Goal: Transaction & Acquisition: Purchase product/service

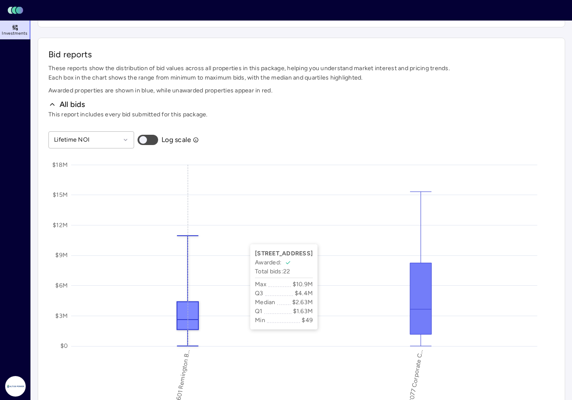
scroll to position [385, 0]
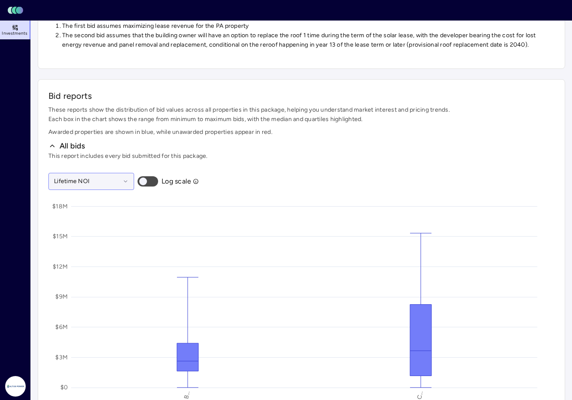
click at [116, 181] on div at bounding box center [87, 181] width 66 height 9
drag, startPoint x: 108, startPoint y: 120, endPoint x: 153, endPoint y: 118, distance: 44.6
click at [153, 118] on span "Each box in the chart shows the range from minimum to maximum bids, with the me…" at bounding box center [301, 119] width 506 height 9
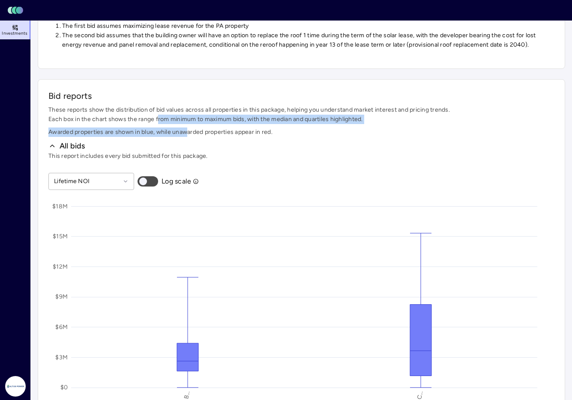
drag, startPoint x: 167, startPoint y: 117, endPoint x: 187, endPoint y: 128, distance: 23.4
click at [187, 128] on div "These reports show the distribution of bid values across all properties in this…" at bounding box center [301, 121] width 506 height 32
click at [187, 128] on span "Awarded properties are shown in blue, while unawarded properties appear in red." at bounding box center [301, 132] width 506 height 9
drag, startPoint x: 199, startPoint y: 122, endPoint x: 209, endPoint y: 131, distance: 13.3
click at [209, 131] on div "These reports show the distribution of bid values across all properties in this…" at bounding box center [301, 121] width 506 height 32
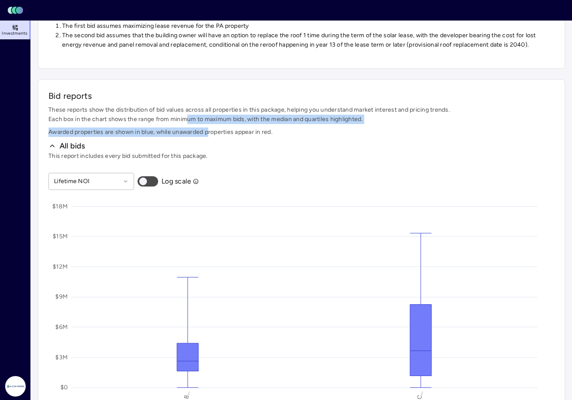
click at [209, 131] on span "Awarded properties are shown in blue, while unawarded properties appear in red." at bounding box center [301, 132] width 506 height 9
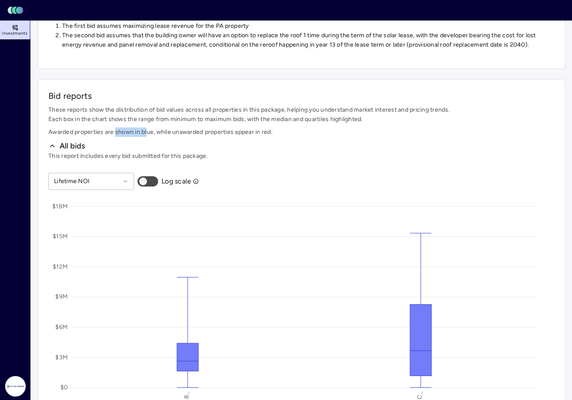
drag, startPoint x: 116, startPoint y: 130, endPoint x: 147, endPoint y: 130, distance: 30.4
click at [147, 130] on span "Awarded properties are shown in blue, while unawarded properties appear in red." at bounding box center [301, 132] width 506 height 9
drag, startPoint x: 147, startPoint y: 130, endPoint x: 155, endPoint y: 130, distance: 8.6
click at [148, 130] on span "Awarded properties are shown in blue, while unawarded properties appear in red." at bounding box center [301, 132] width 506 height 9
click at [215, 131] on span "Awarded properties are shown in blue, while unawarded properties appear in red." at bounding box center [301, 132] width 506 height 9
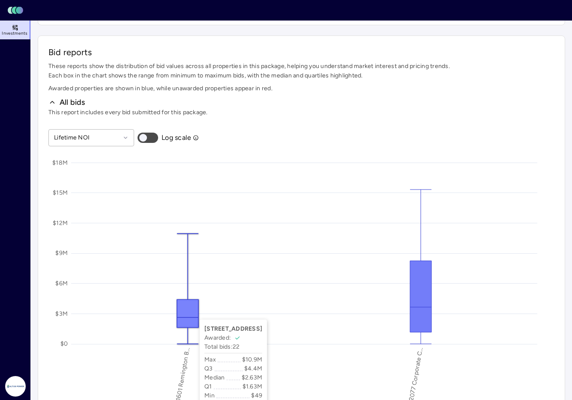
scroll to position [428, 0]
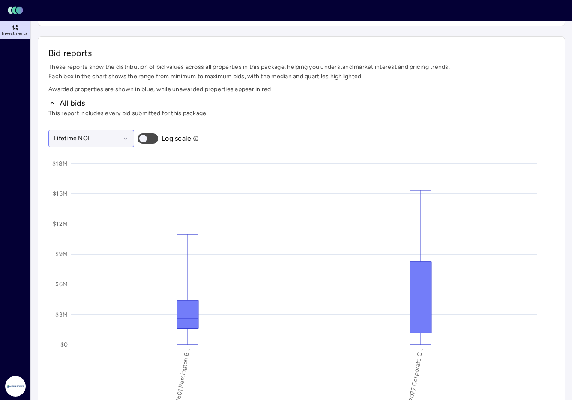
click at [106, 140] on div at bounding box center [87, 138] width 66 height 9
click at [103, 183] on div "Year 1 roof rent" at bounding box center [91, 184] width 75 height 20
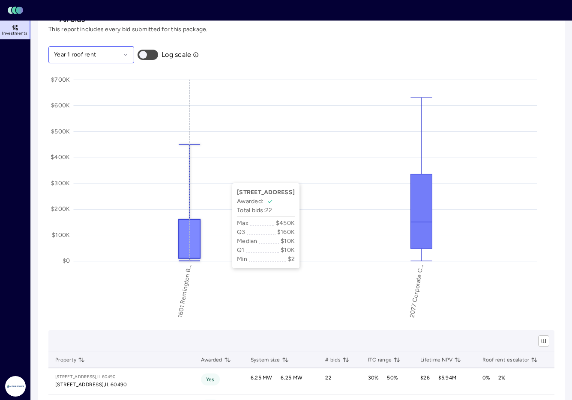
scroll to position [514, 0]
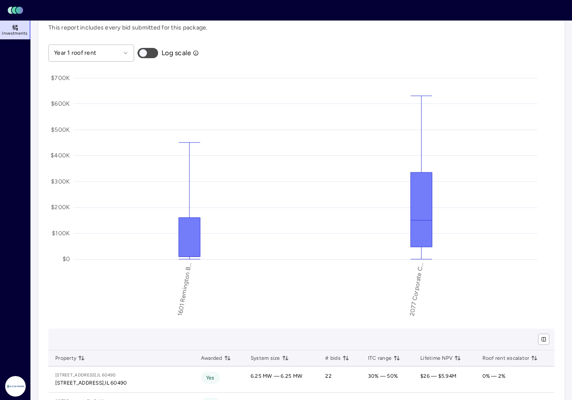
click at [155, 50] on button "button" at bounding box center [147, 53] width 21 height 10
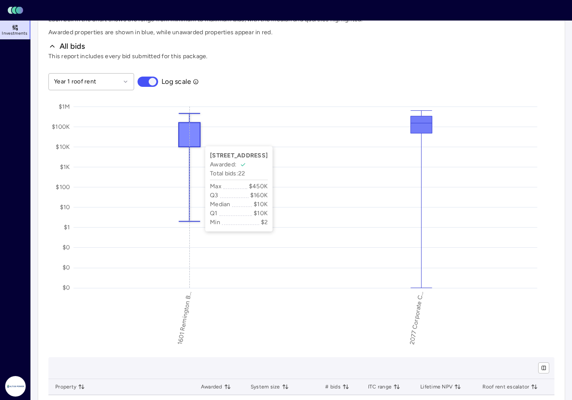
scroll to position [471, 0]
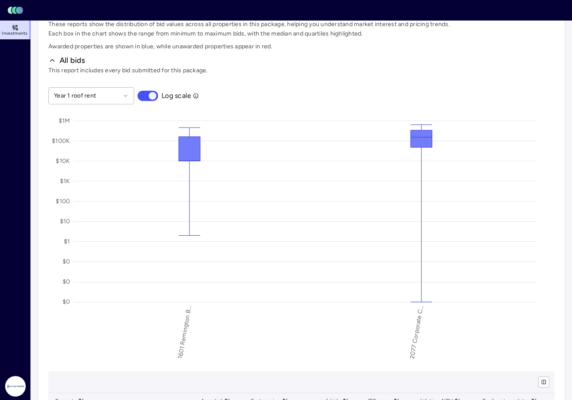
click at [154, 95] on span "button" at bounding box center [153, 96] width 8 height 8
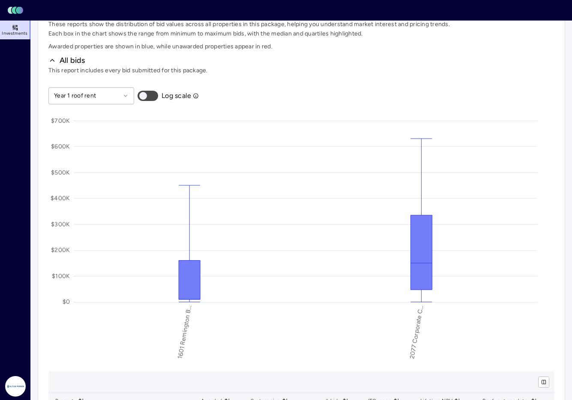
click at [154, 95] on button "button" at bounding box center [147, 96] width 21 height 10
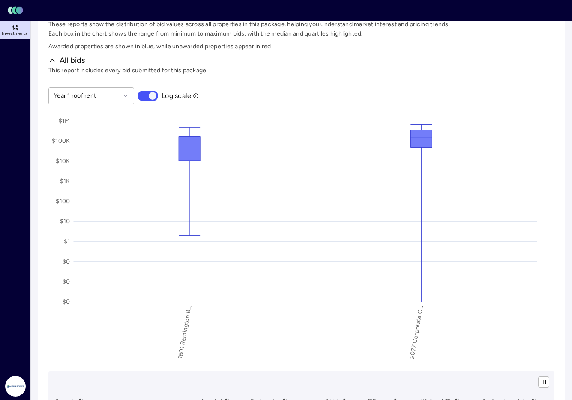
scroll to position [428, 0]
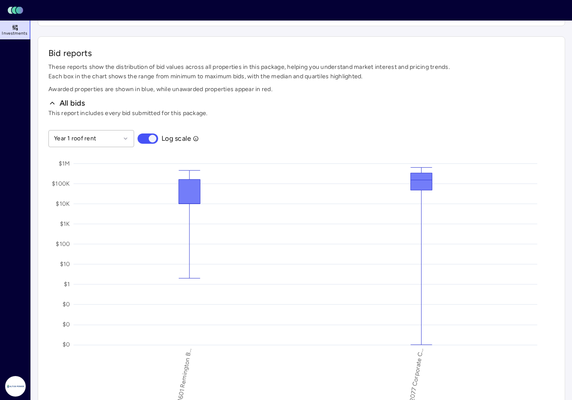
click at [155, 140] on span "button" at bounding box center [153, 139] width 8 height 8
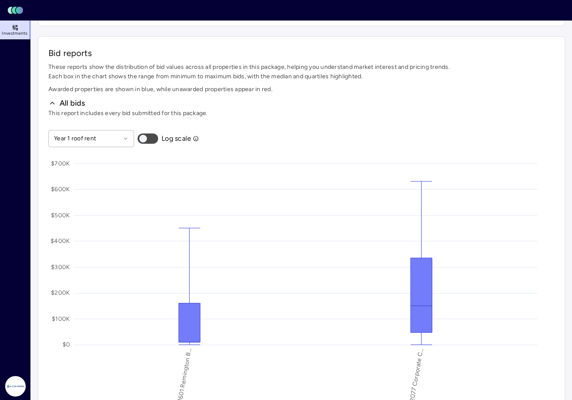
click at [155, 140] on button "button" at bounding box center [147, 139] width 21 height 10
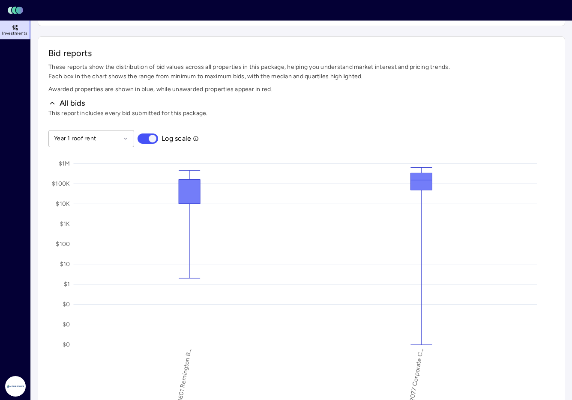
click at [152, 140] on span "button" at bounding box center [153, 139] width 8 height 8
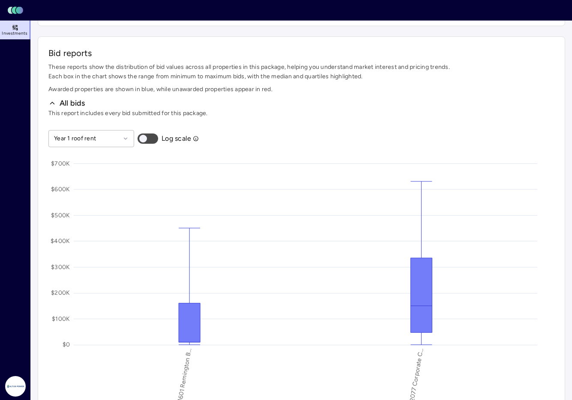
click at [155, 134] on button "button" at bounding box center [147, 139] width 21 height 10
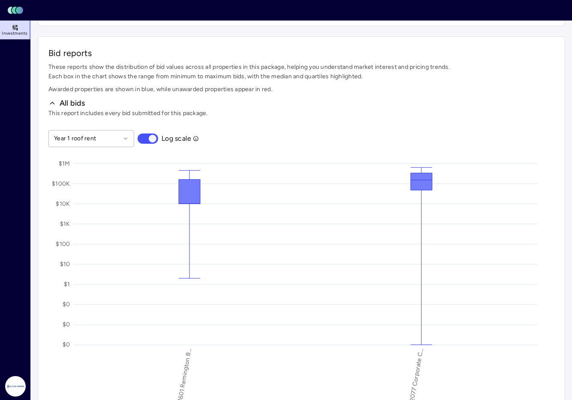
click at [154, 138] on span "button" at bounding box center [153, 139] width 8 height 8
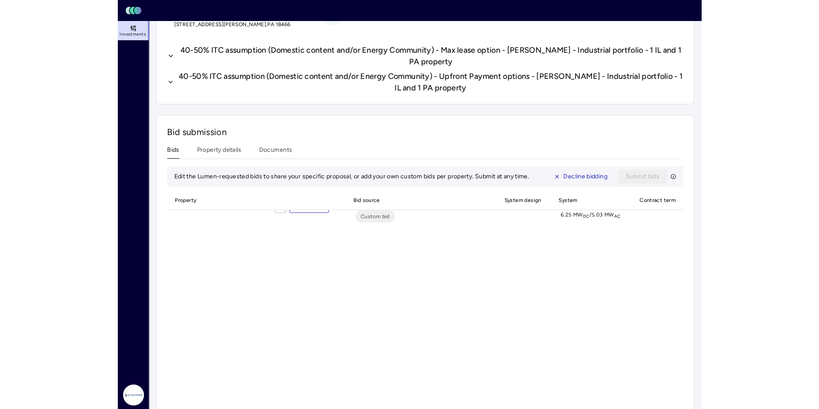
scroll to position [0, 0]
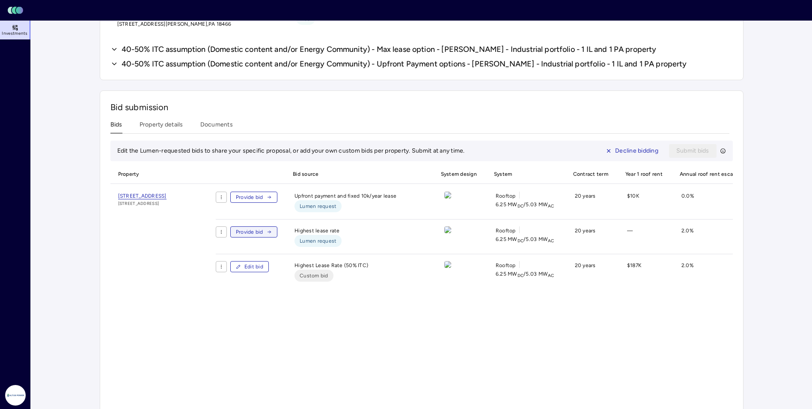
click at [272, 232] on icon "button" at bounding box center [269, 231] width 5 height 5
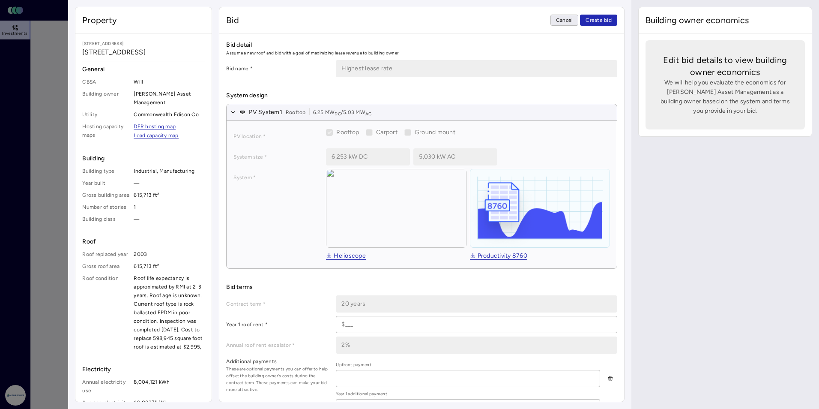
click at [558, 21] on span "Cancel" at bounding box center [564, 20] width 17 height 9
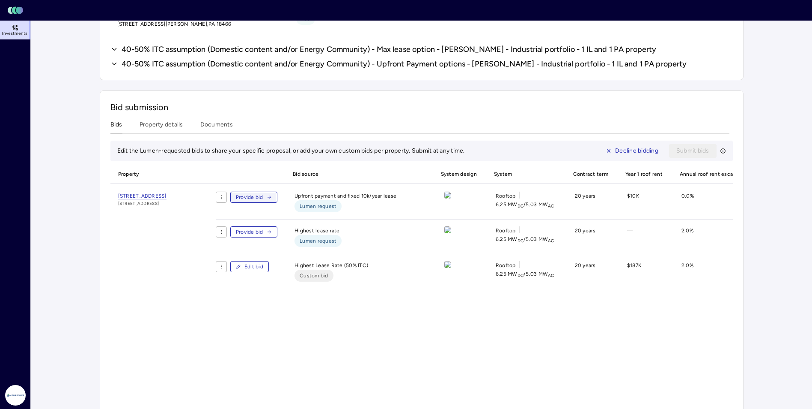
click at [278, 196] on button "Provide bid" at bounding box center [253, 196] width 47 height 11
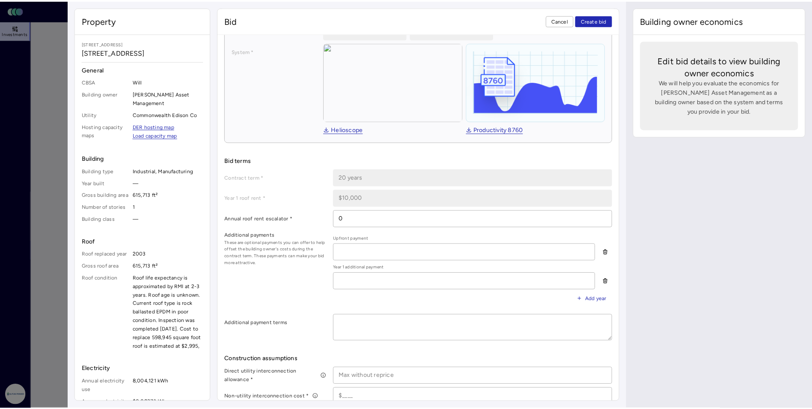
scroll to position [125, 0]
click at [570, 17] on span "Cancel" at bounding box center [564, 20] width 17 height 9
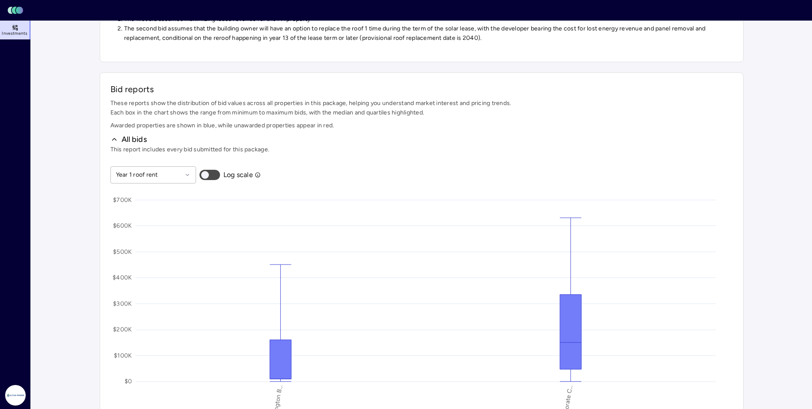
scroll to position [385, 0]
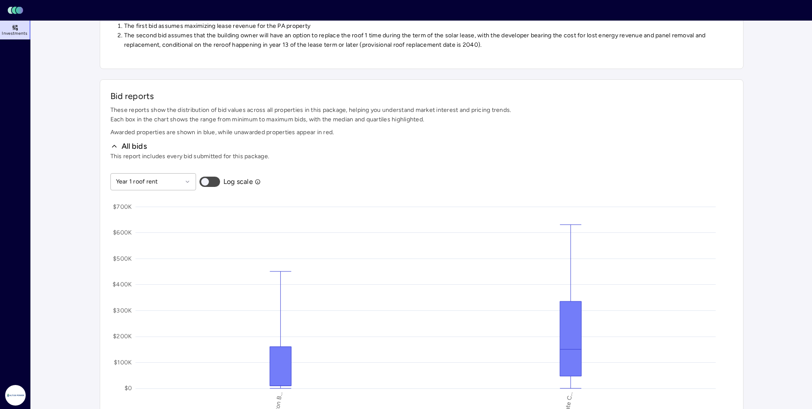
click at [214, 184] on button "button" at bounding box center [210, 181] width 21 height 10
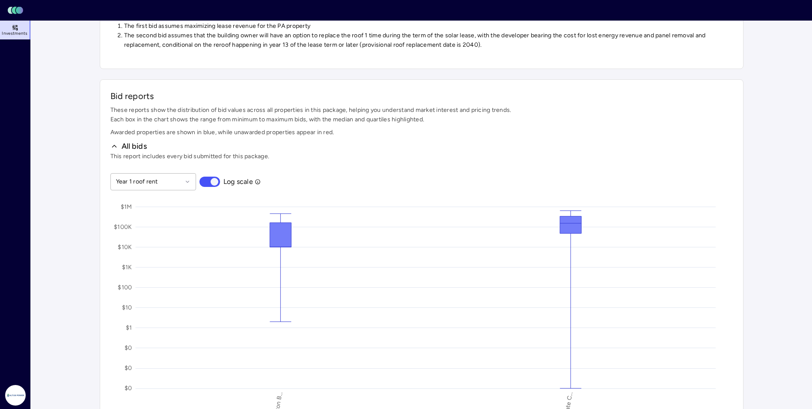
click at [214, 181] on span "button" at bounding box center [215, 182] width 8 height 8
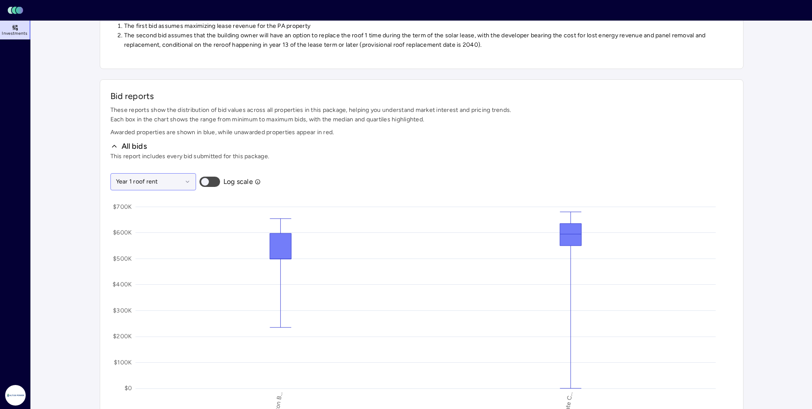
click at [166, 187] on div "Year 1 roof rent" at bounding box center [153, 181] width 86 height 17
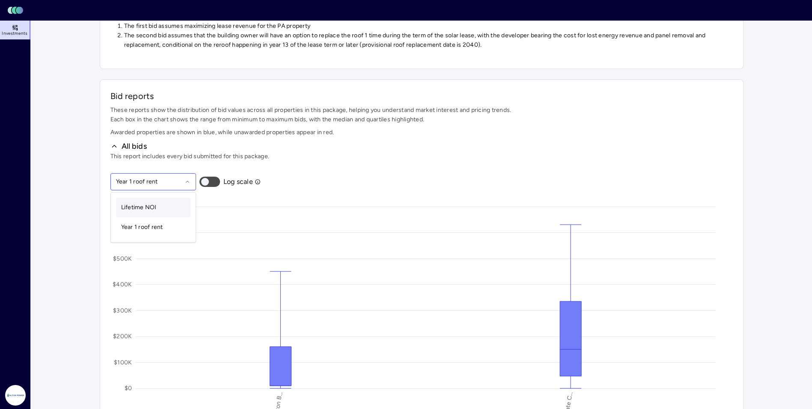
click at [156, 208] on span "Lifetime NOI" at bounding box center [139, 206] width 36 height 7
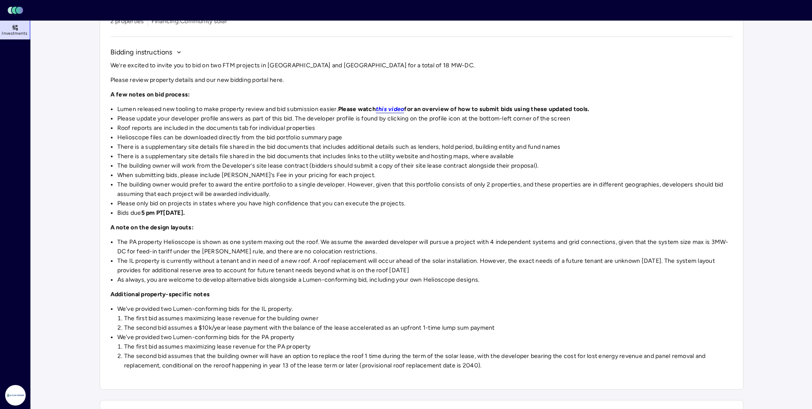
scroll to position [0, 0]
